Goal: Task Accomplishment & Management: Use online tool/utility

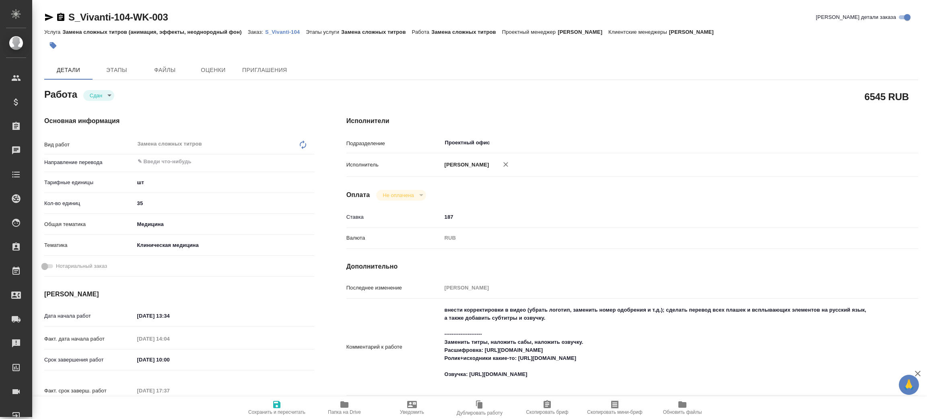
type textarea "x"
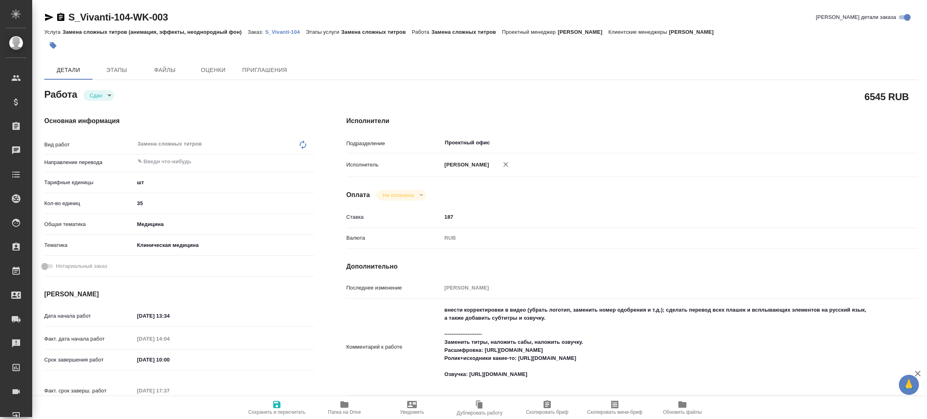
type textarea "x"
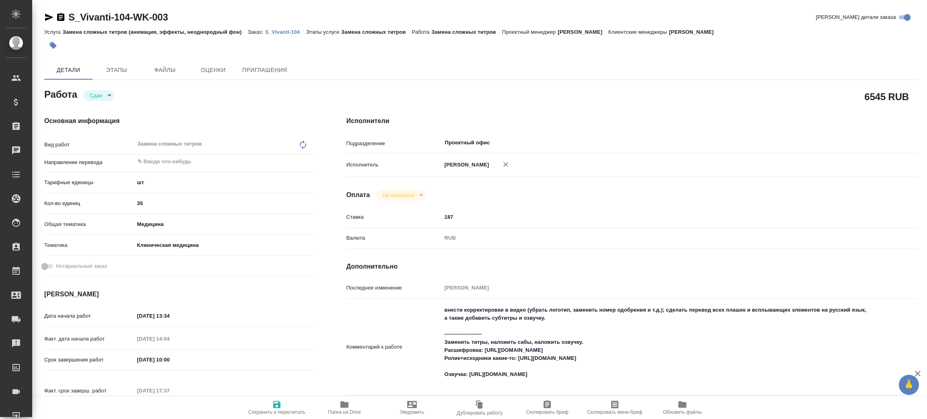
type textarea "x"
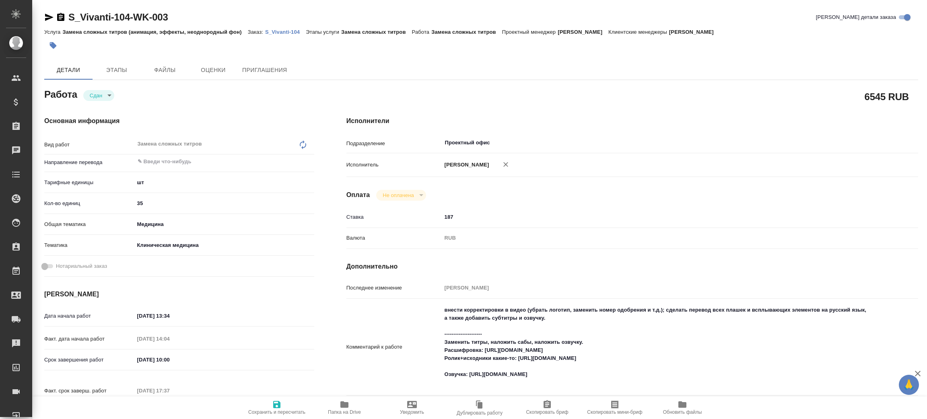
type textarea "x"
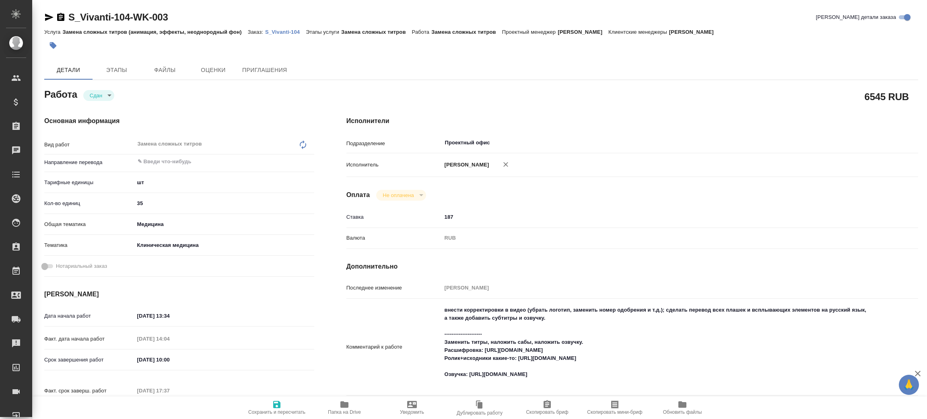
type textarea "x"
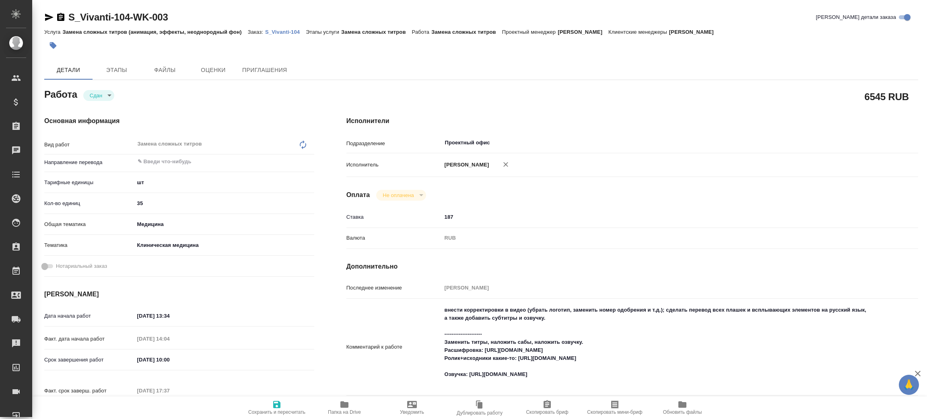
type textarea "x"
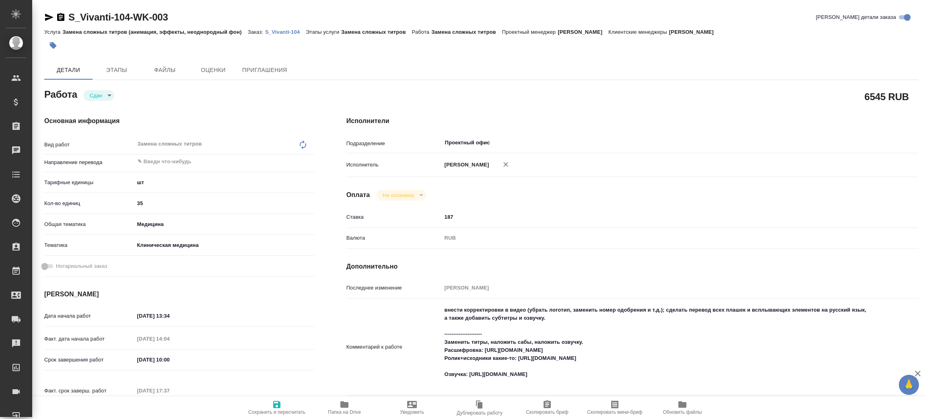
click at [347, 414] on span "Папка на Drive" at bounding box center [344, 413] width 33 height 6
type textarea "x"
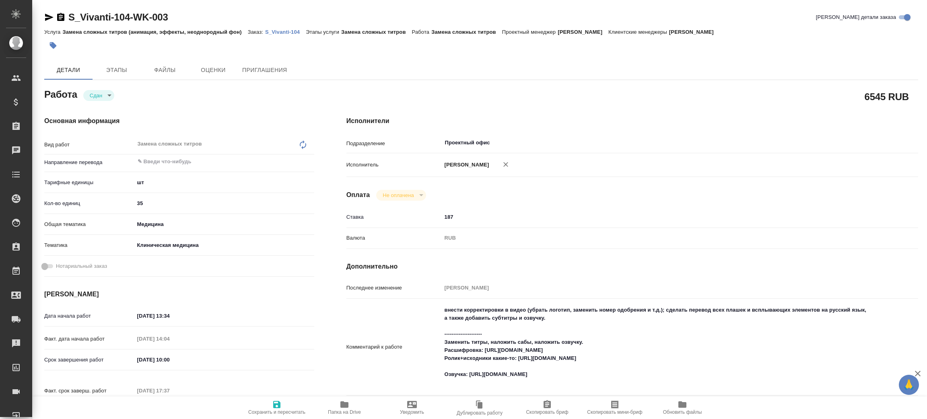
type textarea "x"
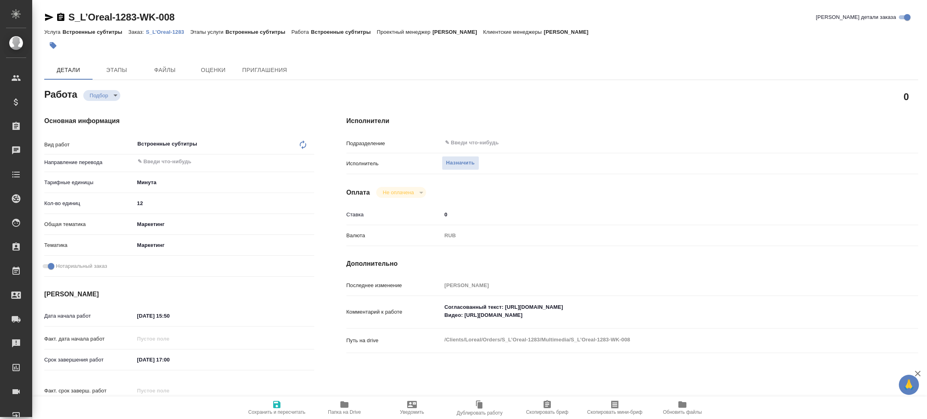
type textarea "x"
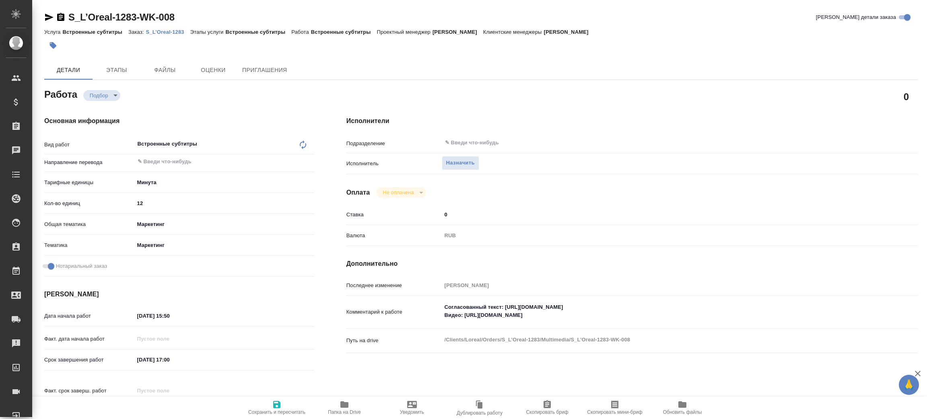
type textarea "x"
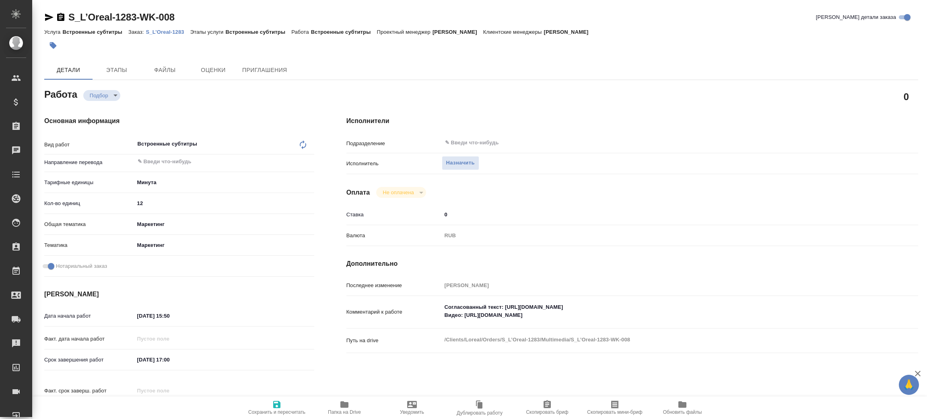
type textarea "x"
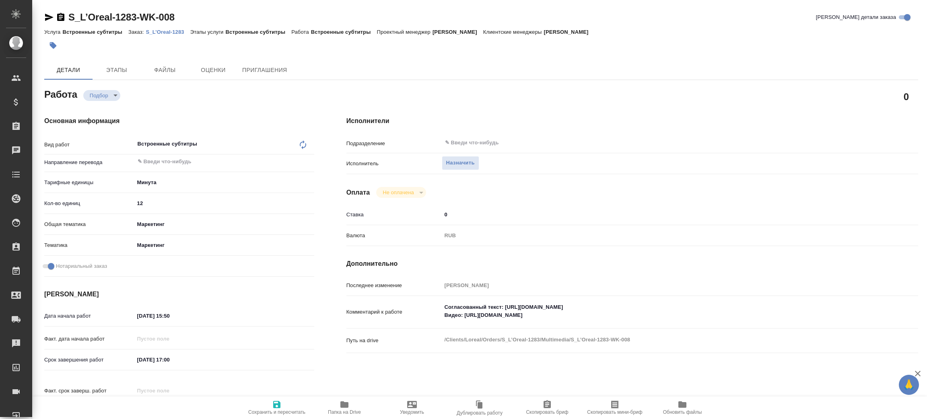
type textarea "x"
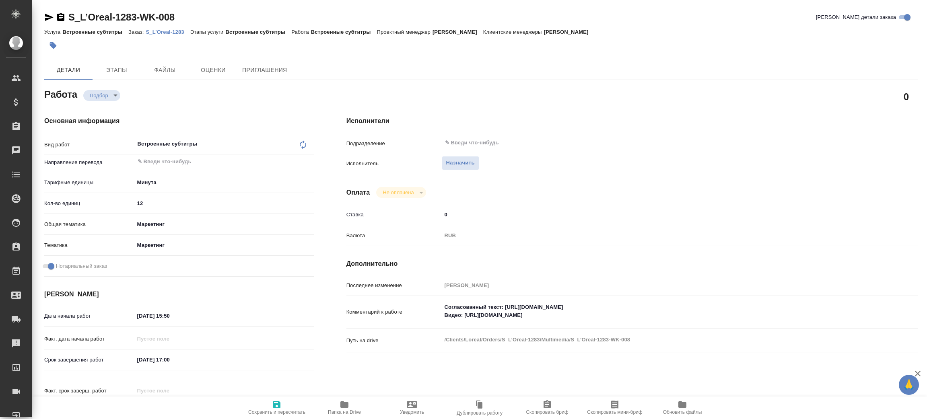
type textarea "x"
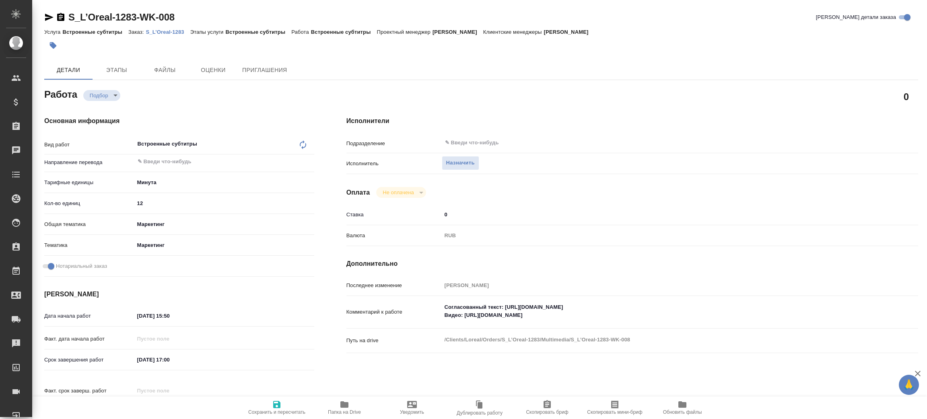
type textarea "x"
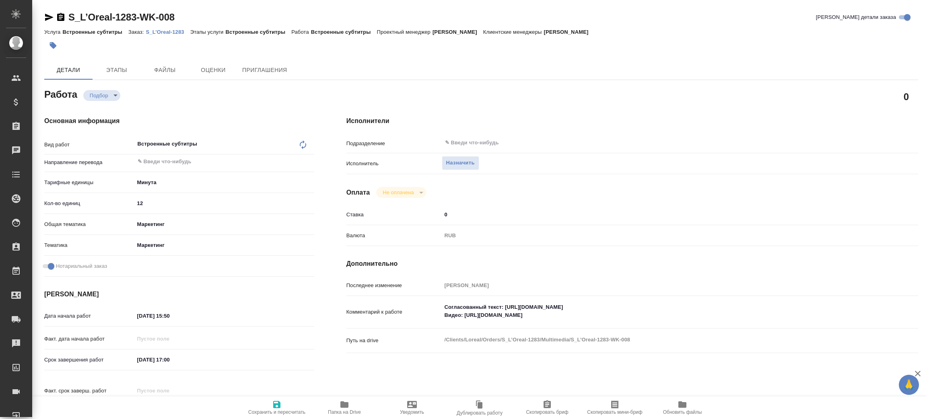
type textarea "x"
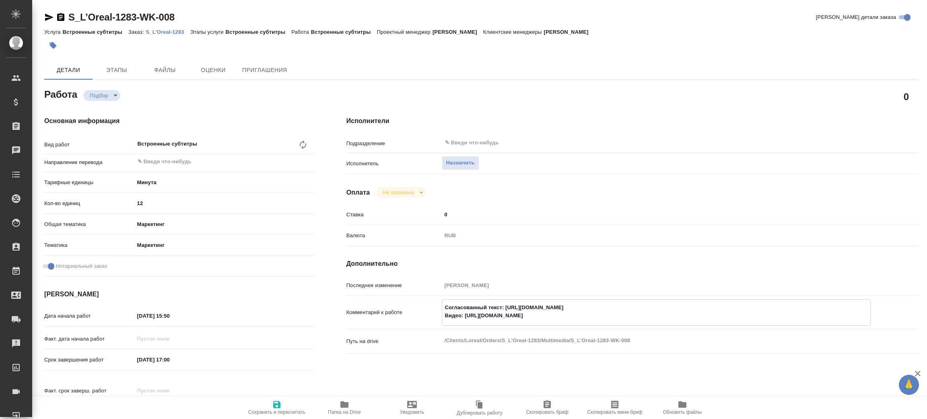
type textarea "x"
drag, startPoint x: 464, startPoint y: 314, endPoint x: 641, endPoint y: 319, distance: 176.7
click at [641, 319] on textarea "Согласованный текст: https://drive.awatera.com/s/MmfB4fNd7AfpsPy Видео: https:/…" at bounding box center [656, 312] width 428 height 22
type textarea "x"
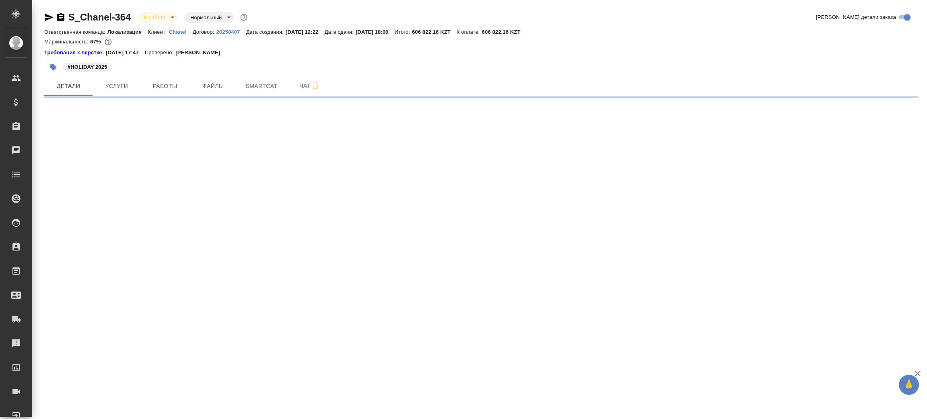
select select "RU"
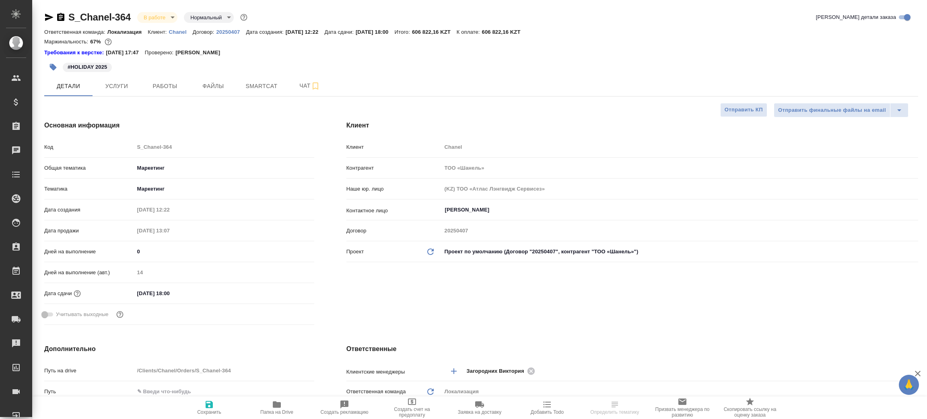
type textarea "x"
type input "[PERSON_NAME]"
type input "Переверзева Анна a.pereverzeva"
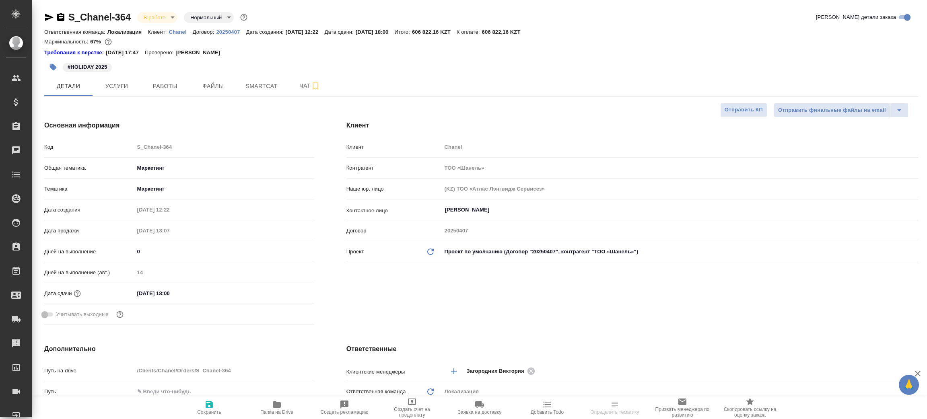
type textarea "x"
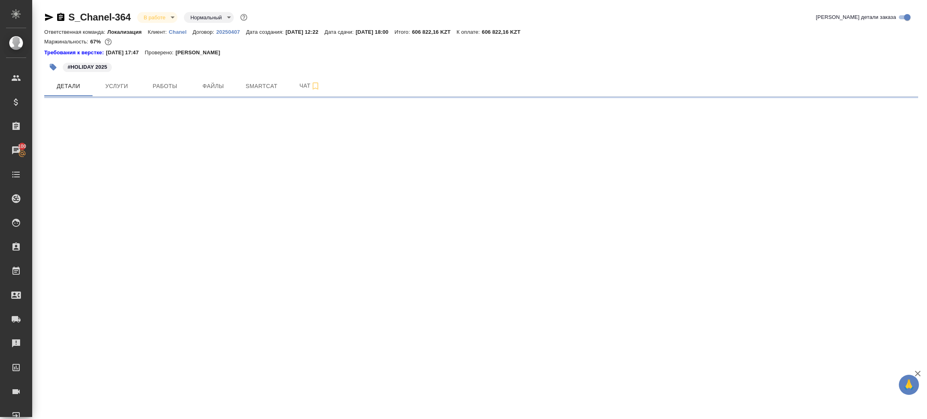
select select "RU"
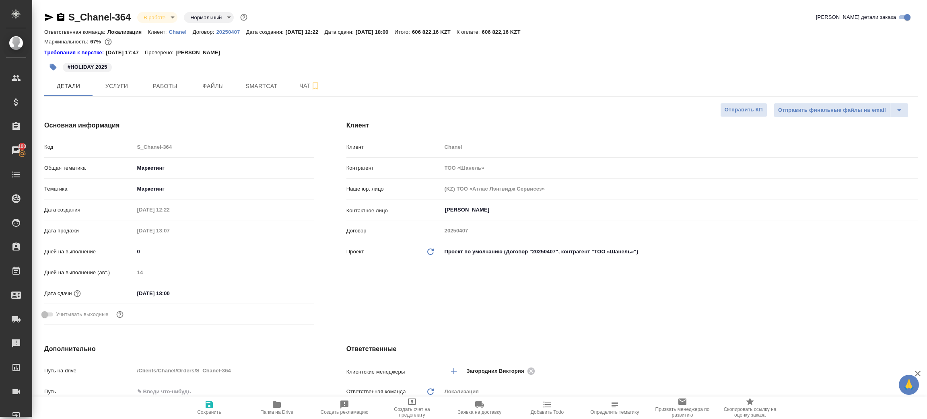
type textarea "x"
click at [273, 409] on icon "button" at bounding box center [277, 405] width 10 height 10
type textarea "x"
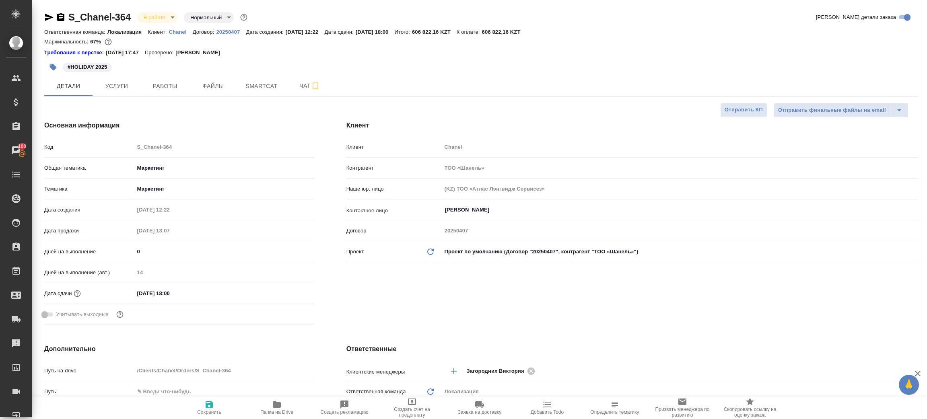
type textarea "x"
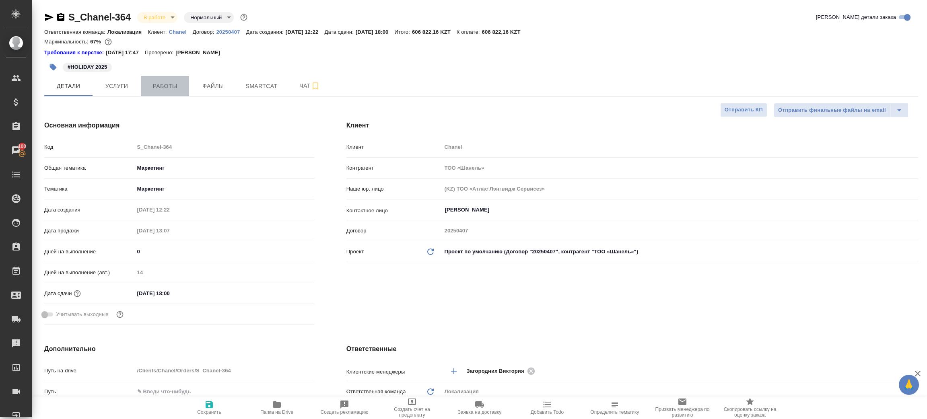
click at [154, 86] on span "Работы" at bounding box center [165, 86] width 39 height 10
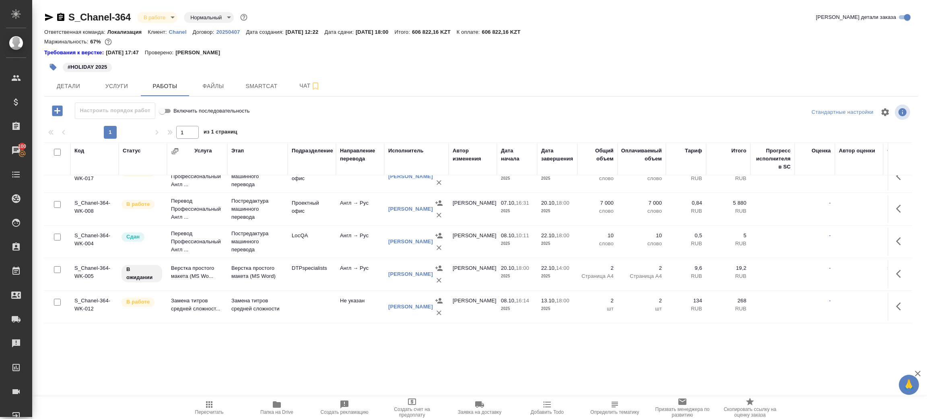
scroll to position [123, 0]
click at [368, 294] on td "Не указан" at bounding box center [360, 307] width 48 height 28
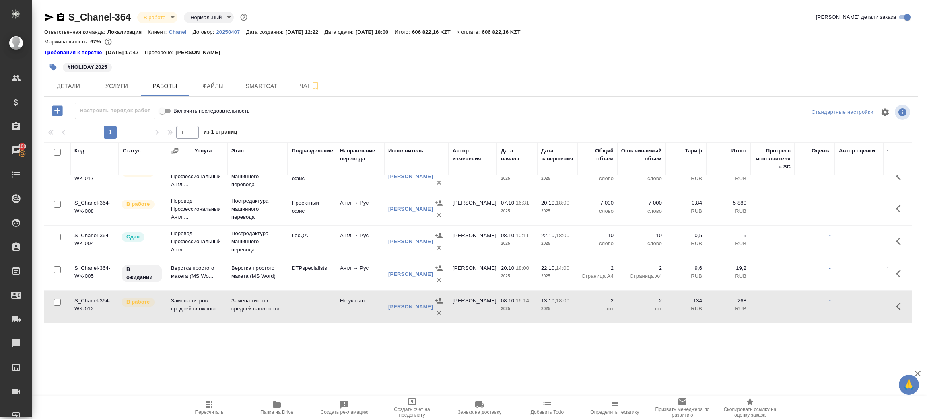
click at [368, 294] on td "Не указан" at bounding box center [360, 307] width 48 height 28
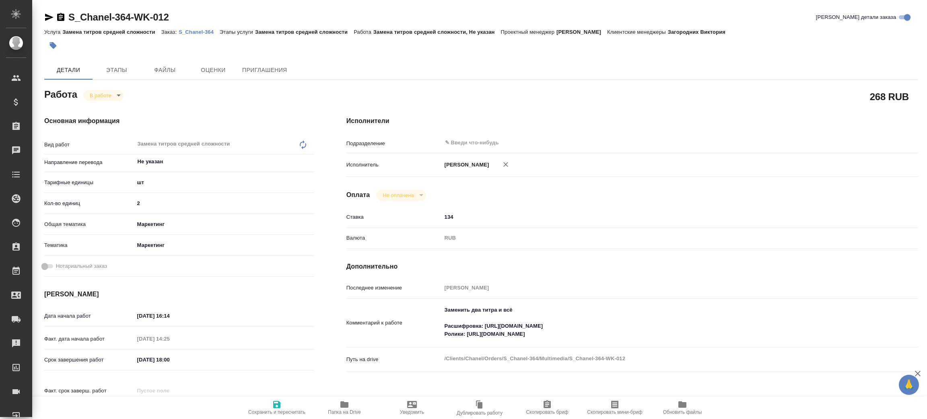
type textarea "x"
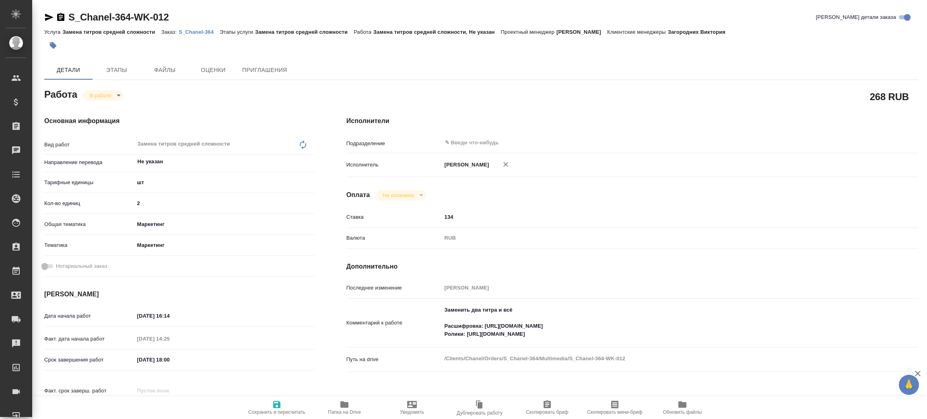
type textarea "x"
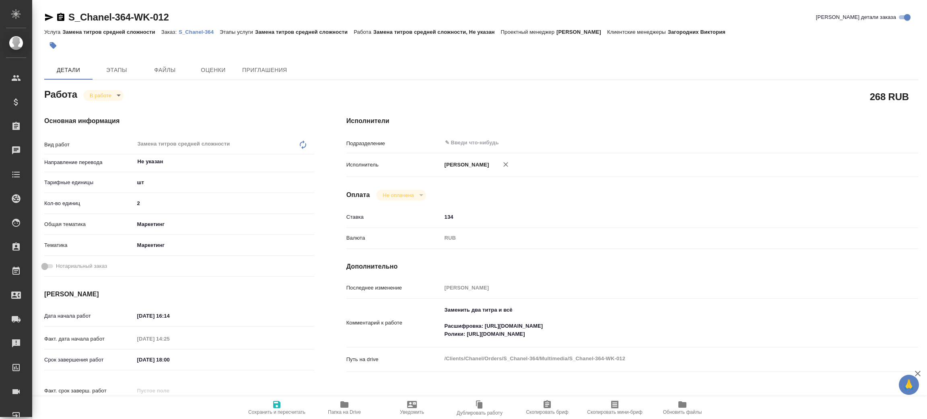
type textarea "x"
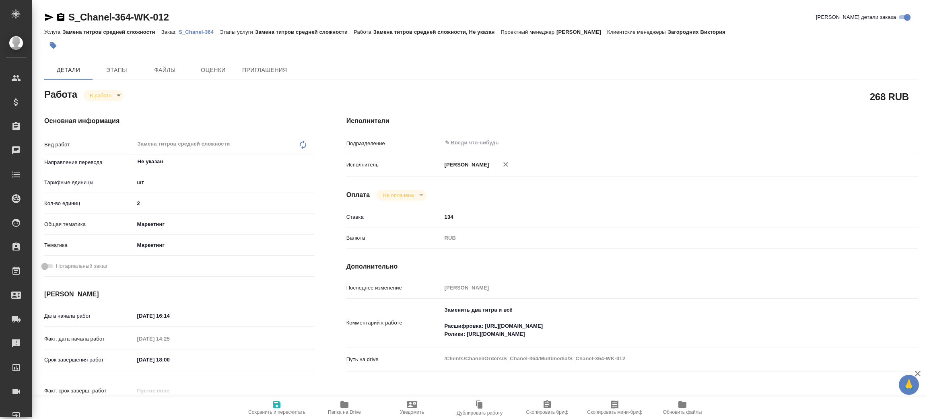
type textarea "x"
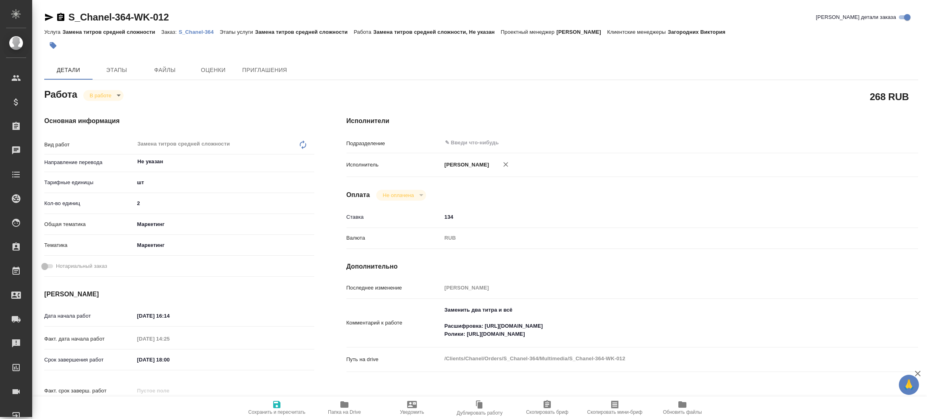
type textarea "x"
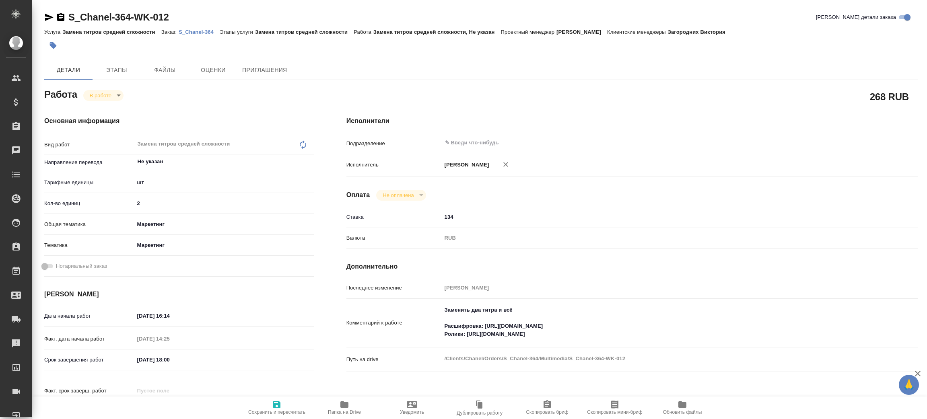
type textarea "x"
click at [487, 325] on textarea "Заменить два титра и всё Расшифровка: [URL][DOMAIN_NAME] Ролики: [URL][DOMAIN_N…" at bounding box center [656, 323] width 428 height 38
type textarea "x"
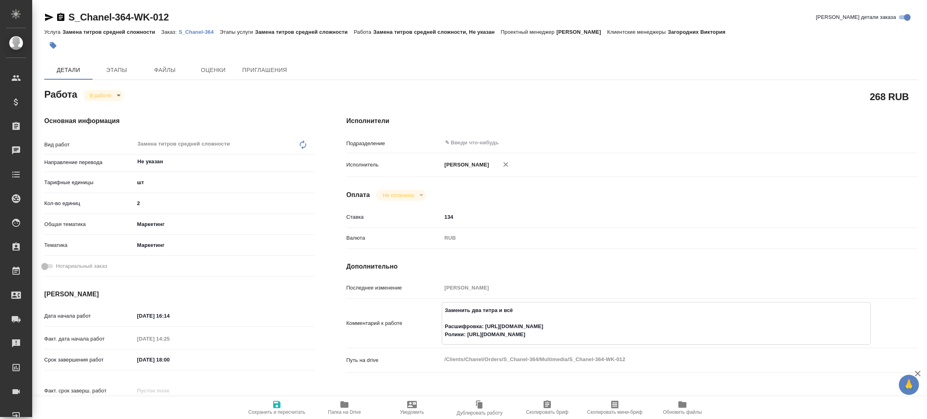
type textarea "x"
drag, startPoint x: 468, startPoint y: 335, endPoint x: 651, endPoint y: 334, distance: 183.1
click at [651, 334] on textarea "Заменить два титра и всё Расшифровка: [URL][DOMAIN_NAME] Ролики: [URL][DOMAIN_N…" at bounding box center [656, 323] width 428 height 38
drag, startPoint x: 486, startPoint y: 326, endPoint x: 668, endPoint y: 313, distance: 182.3
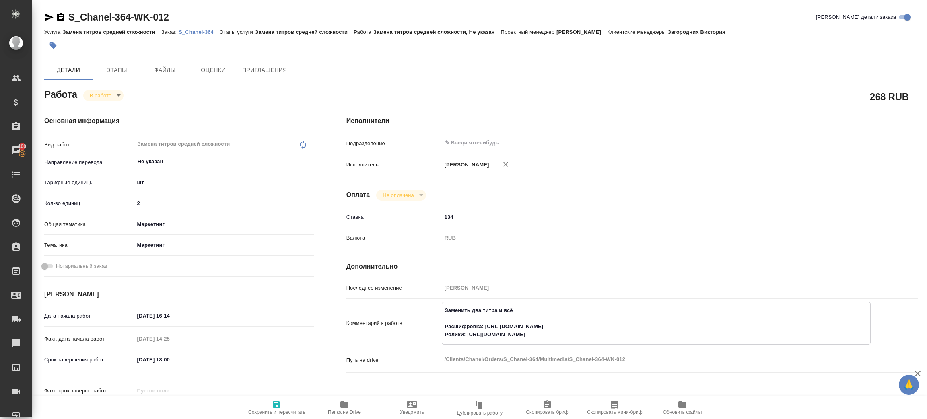
click at [662, 321] on textarea "Заменить два титра и всё Расшифровка: [URL][DOMAIN_NAME] Ролики: [URL][DOMAIN_N…" at bounding box center [656, 323] width 428 height 38
click at [668, 312] on textarea "Заменить два титра и всё Расшифровка: [URL][DOMAIN_NAME] Ролики: [URL][DOMAIN_N…" at bounding box center [656, 323] width 428 height 38
drag, startPoint x: 487, startPoint y: 325, endPoint x: 697, endPoint y: 220, distance: 235.0
click at [630, 325] on textarea "Заменить два титра и всё Расшифровка: [URL][DOMAIN_NAME] Ролики: [URL][DOMAIN_N…" at bounding box center [656, 323] width 428 height 38
type textarea "x"
